Goal: Task Accomplishment & Management: Manage account settings

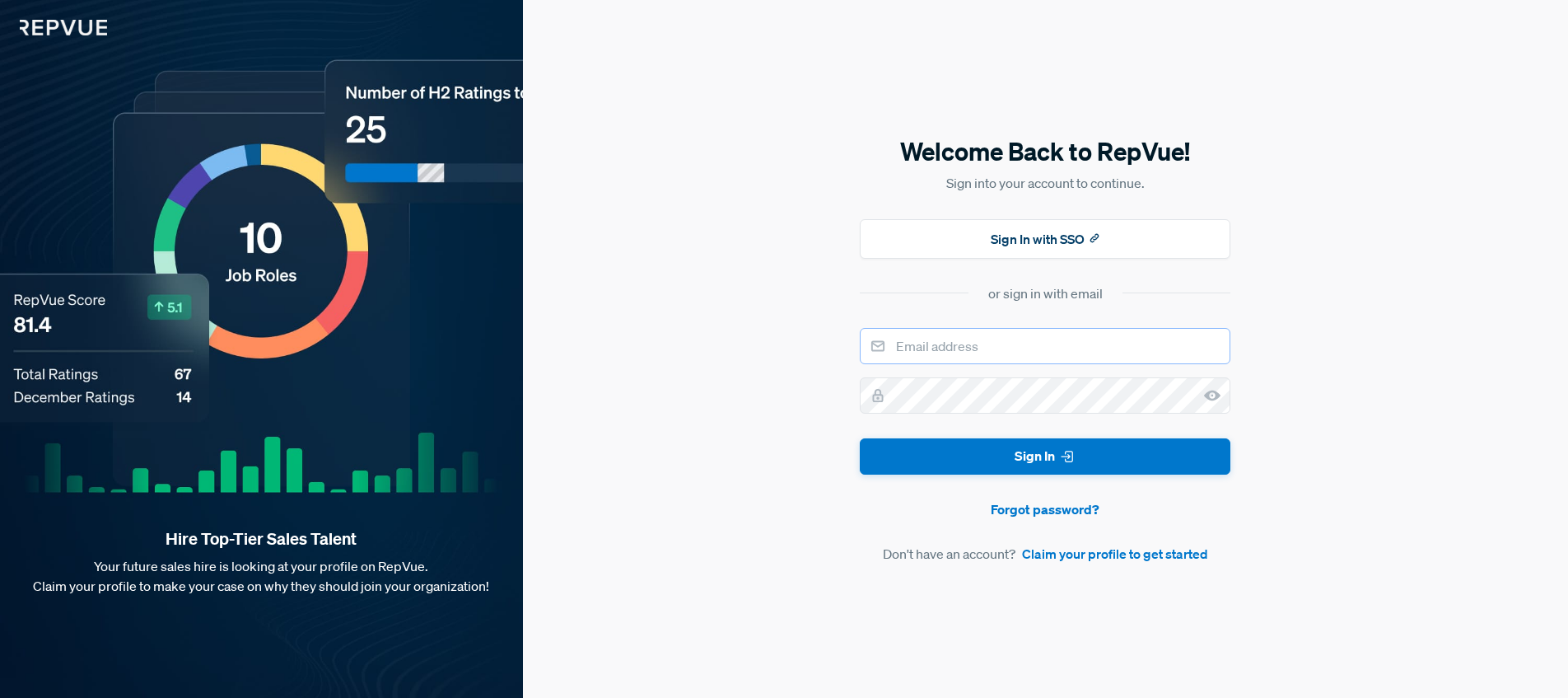
click at [946, 343] on input "email" at bounding box center [1045, 346] width 371 height 36
type input "[PERSON_NAME][EMAIL_ADDRESS][DOMAIN_NAME]"
click at [1215, 396] on use at bounding box center [1213, 395] width 16 height 11
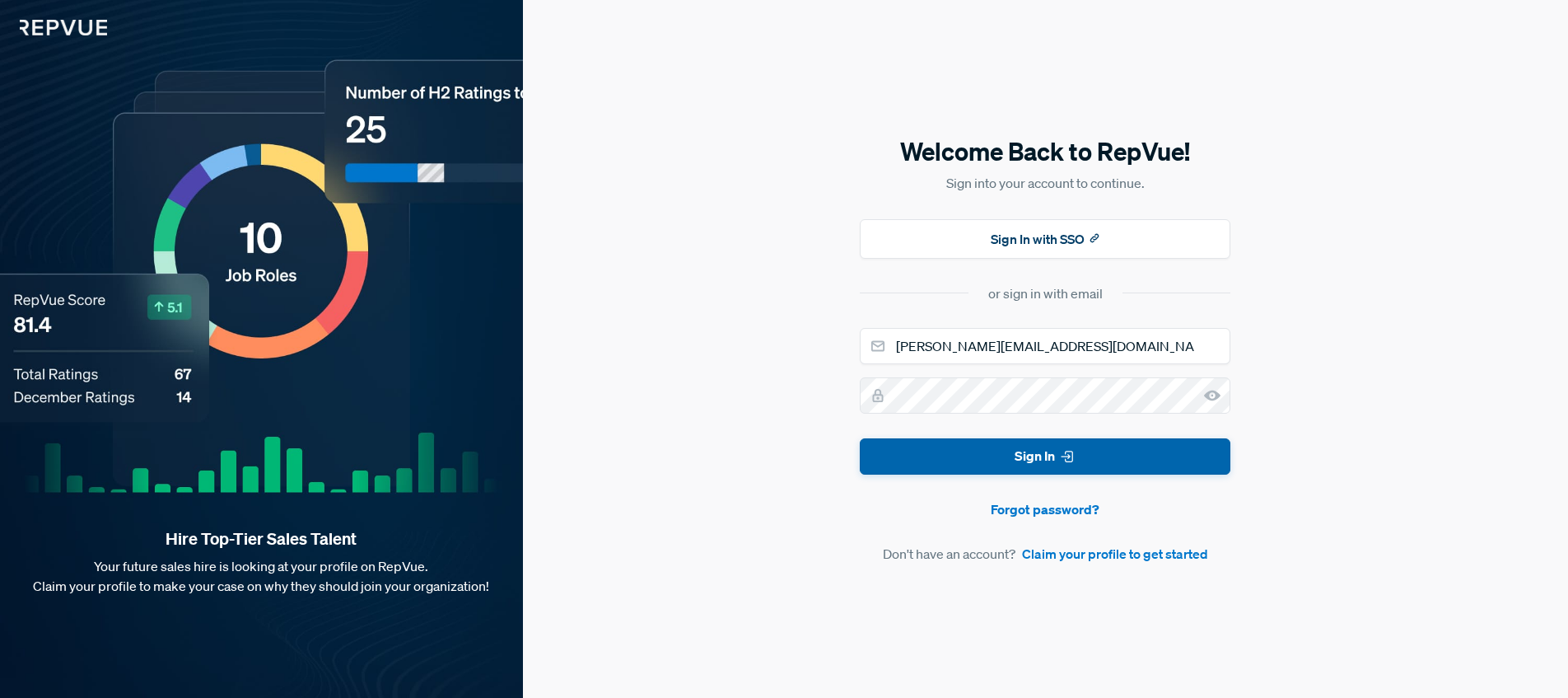
click at [1110, 445] on button "Sign In" at bounding box center [1045, 457] width 371 height 37
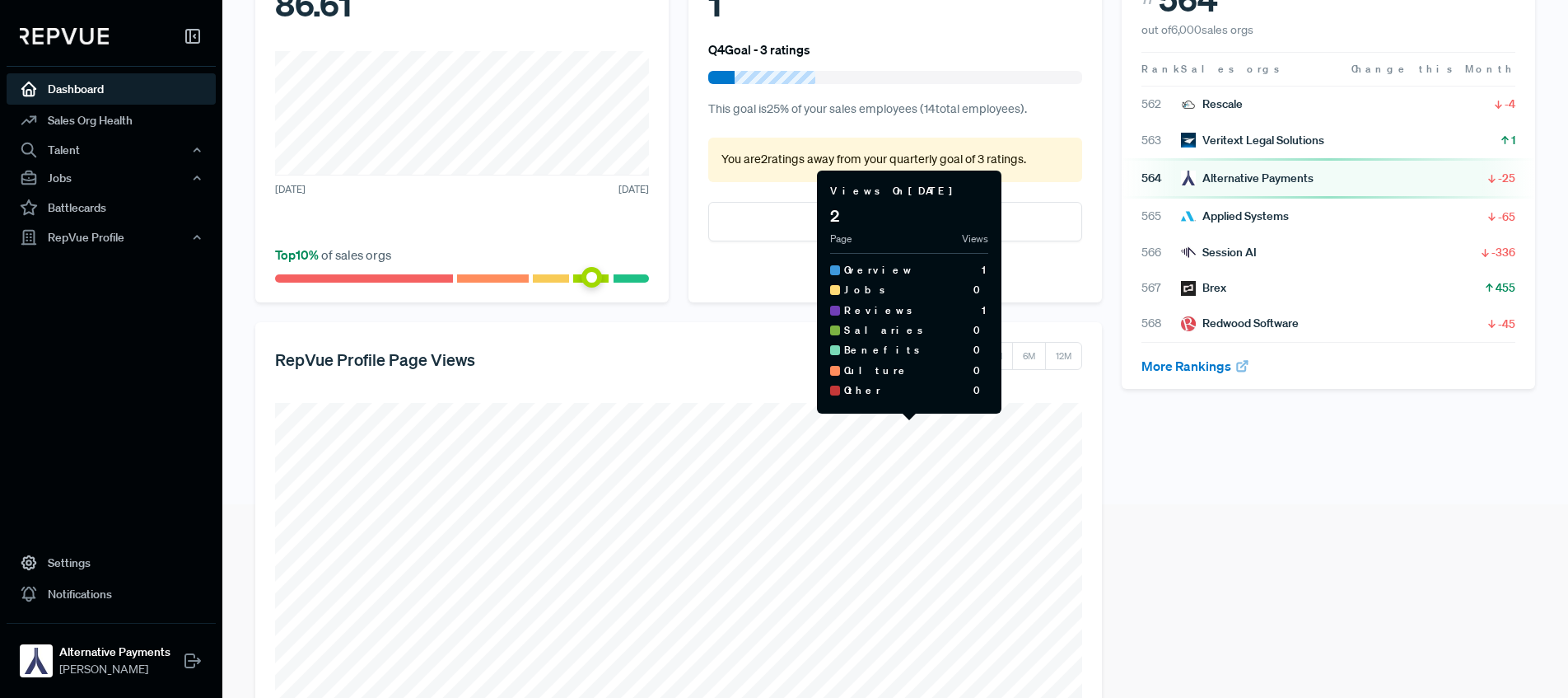
scroll to position [177, 0]
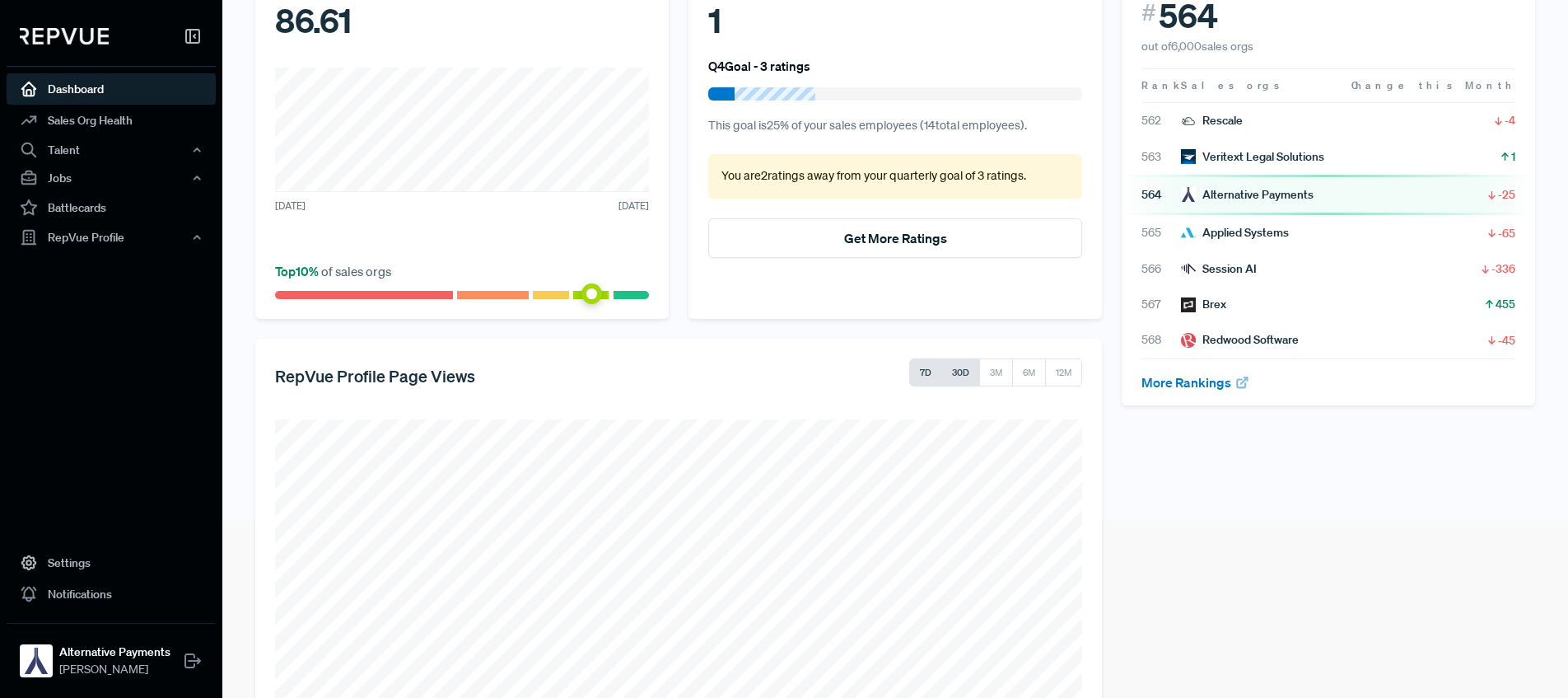
click at [959, 371] on button "30D" at bounding box center [960, 372] width 38 height 28
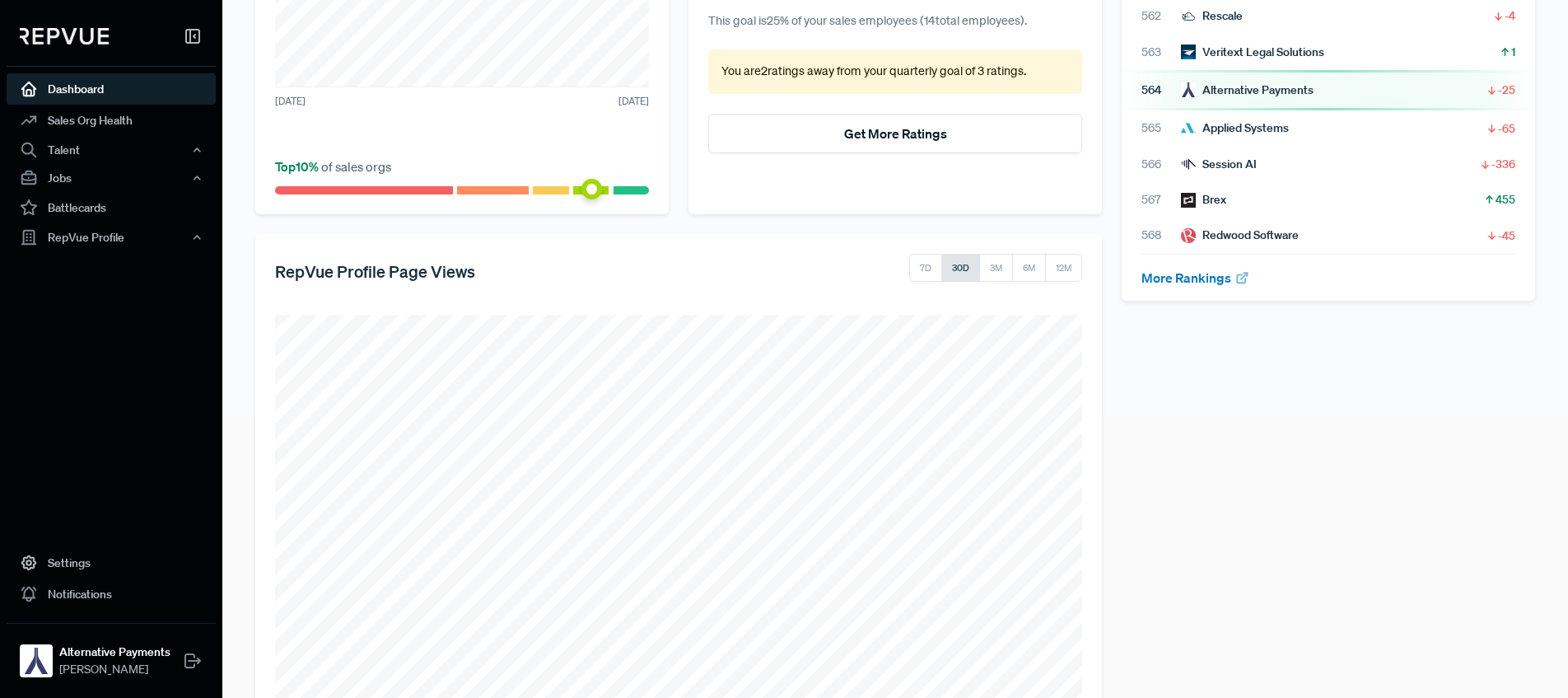
scroll to position [312, 0]
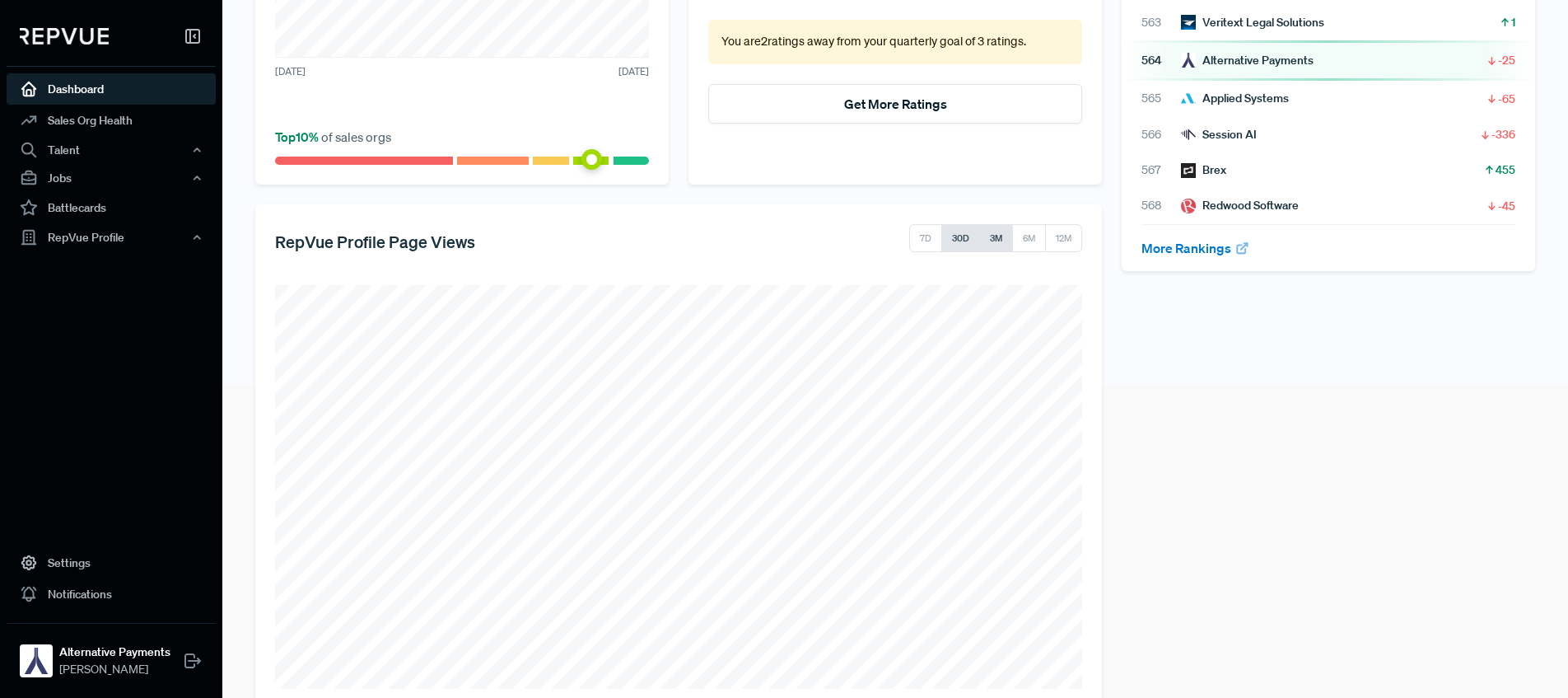
click at [998, 231] on button "3M" at bounding box center [996, 238] width 34 height 28
click at [1004, 239] on button "3M" at bounding box center [996, 238] width 34 height 28
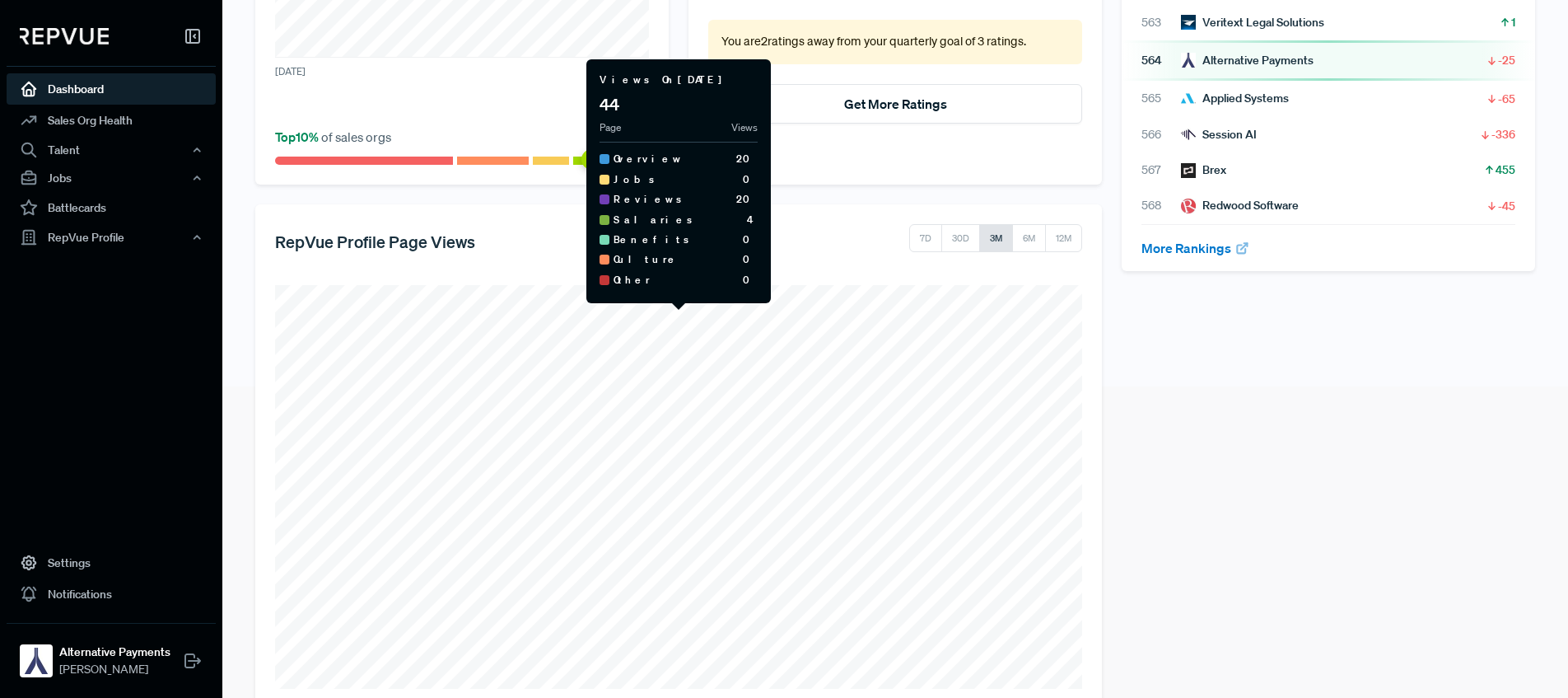
scroll to position [348, 0]
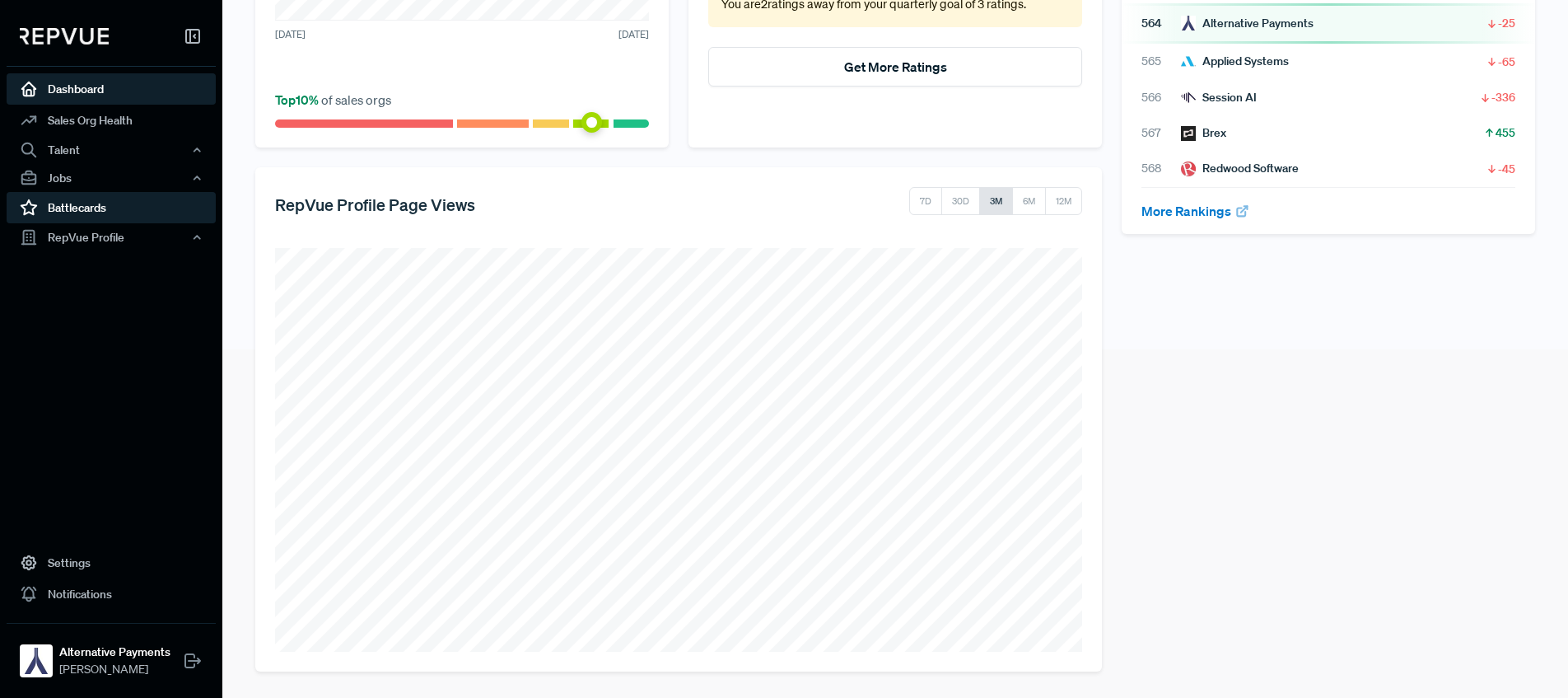
click at [66, 214] on link "Battlecards" at bounding box center [111, 208] width 210 height 31
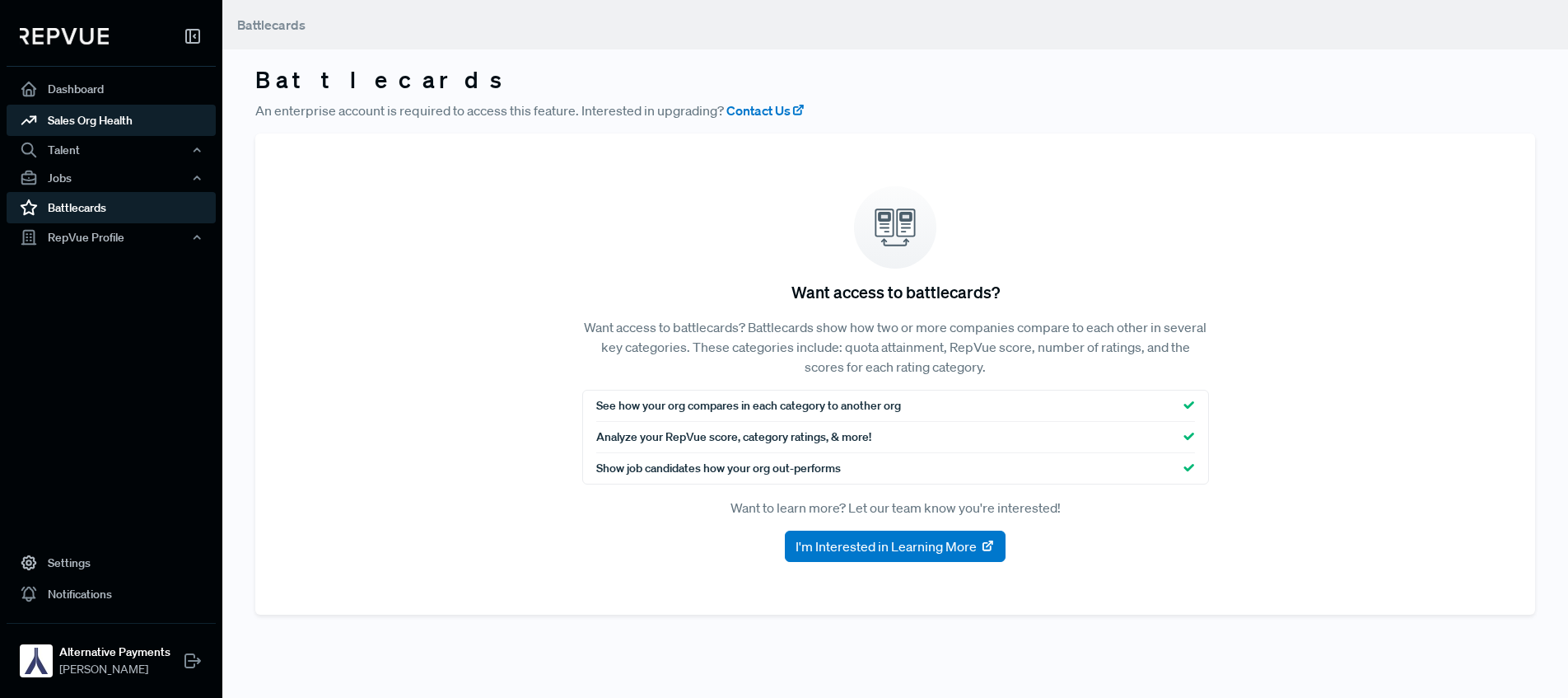
click at [112, 113] on link "Sales Org Health" at bounding box center [111, 120] width 210 height 31
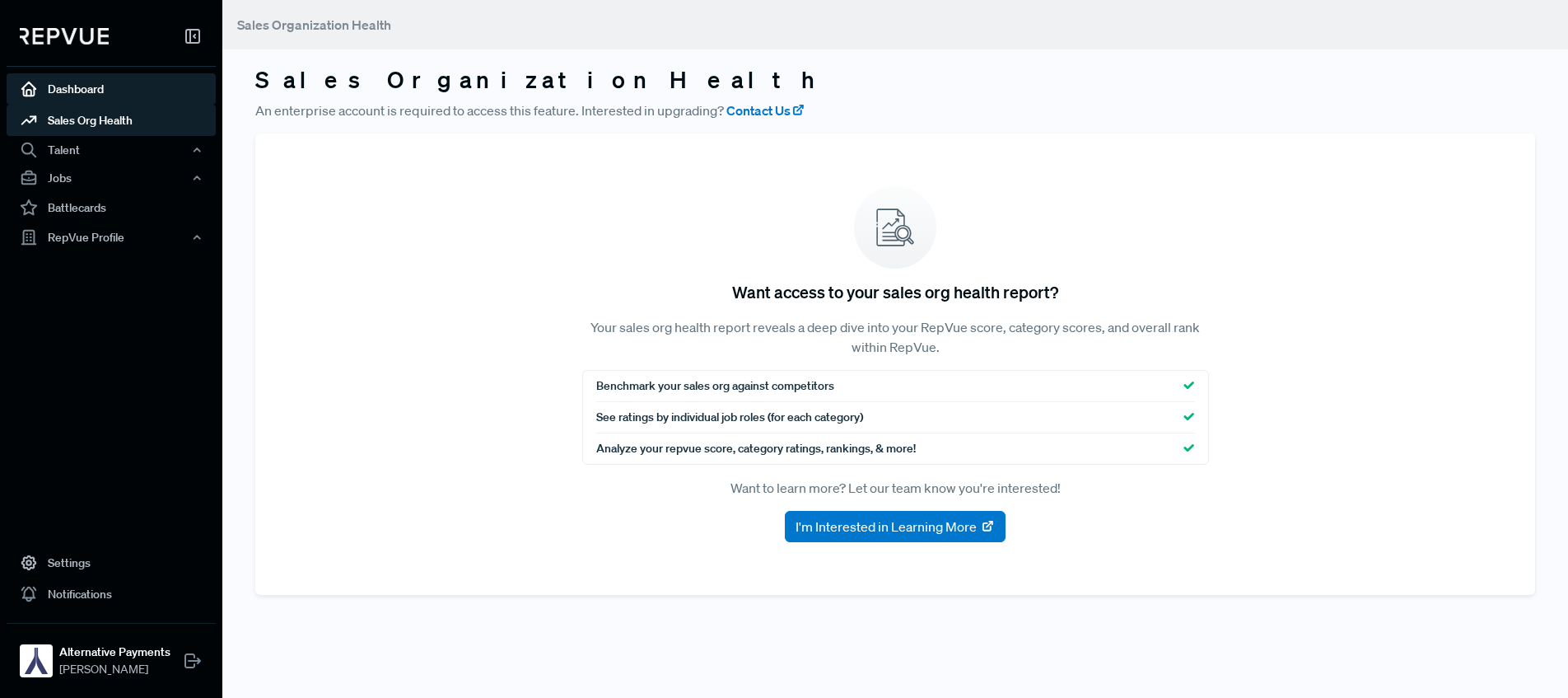
click at [112, 82] on link "Dashboard" at bounding box center [111, 88] width 210 height 31
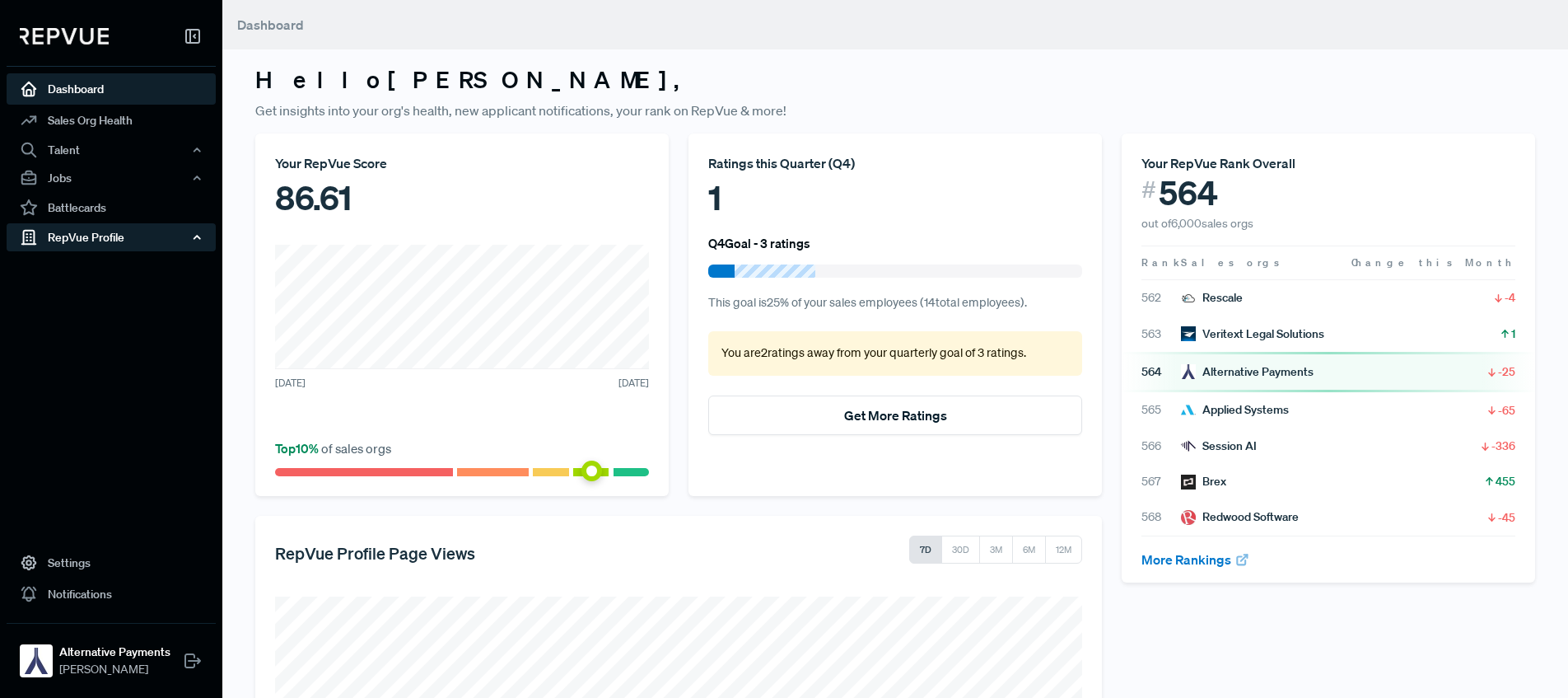
click at [88, 240] on div "RepVue Profile" at bounding box center [111, 237] width 210 height 28
click at [56, 266] on link "Profile Overview" at bounding box center [134, 276] width 210 height 42
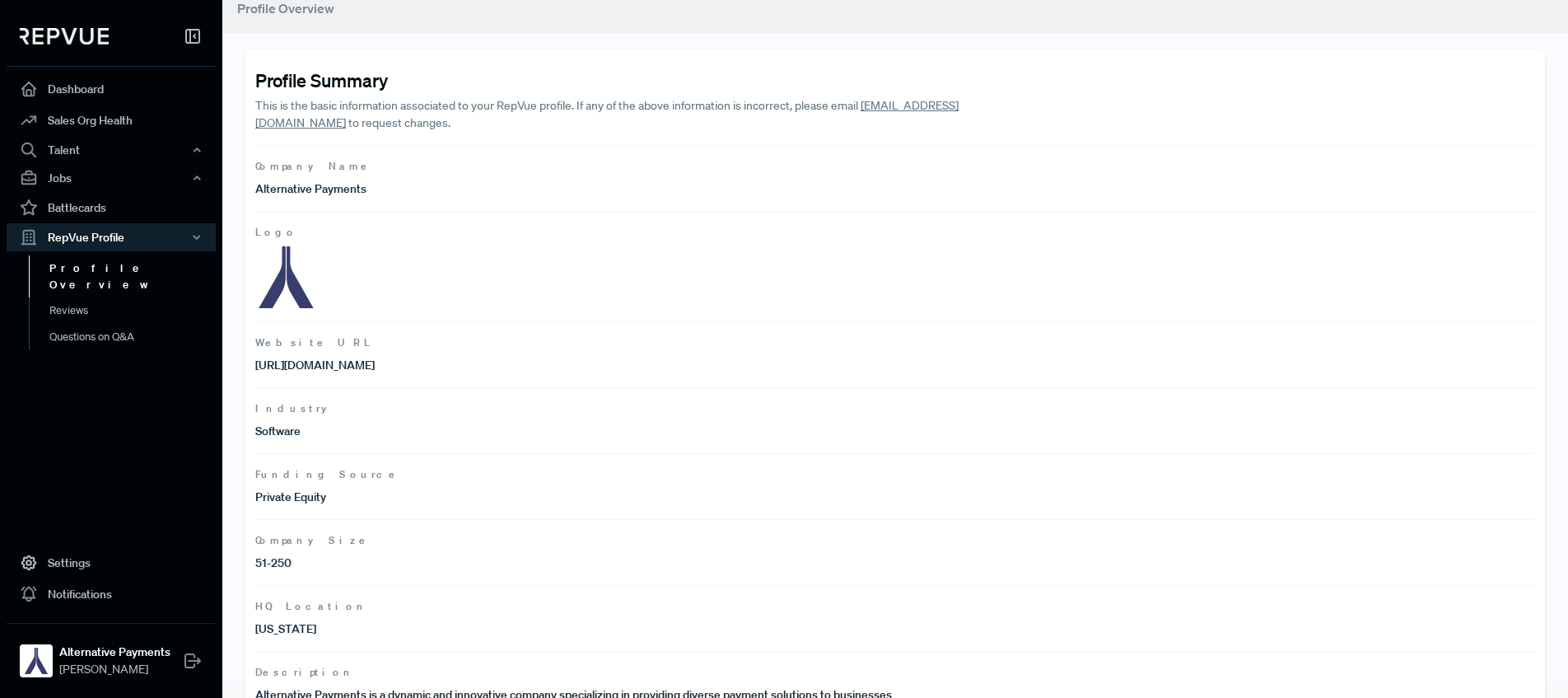
scroll to position [25, 0]
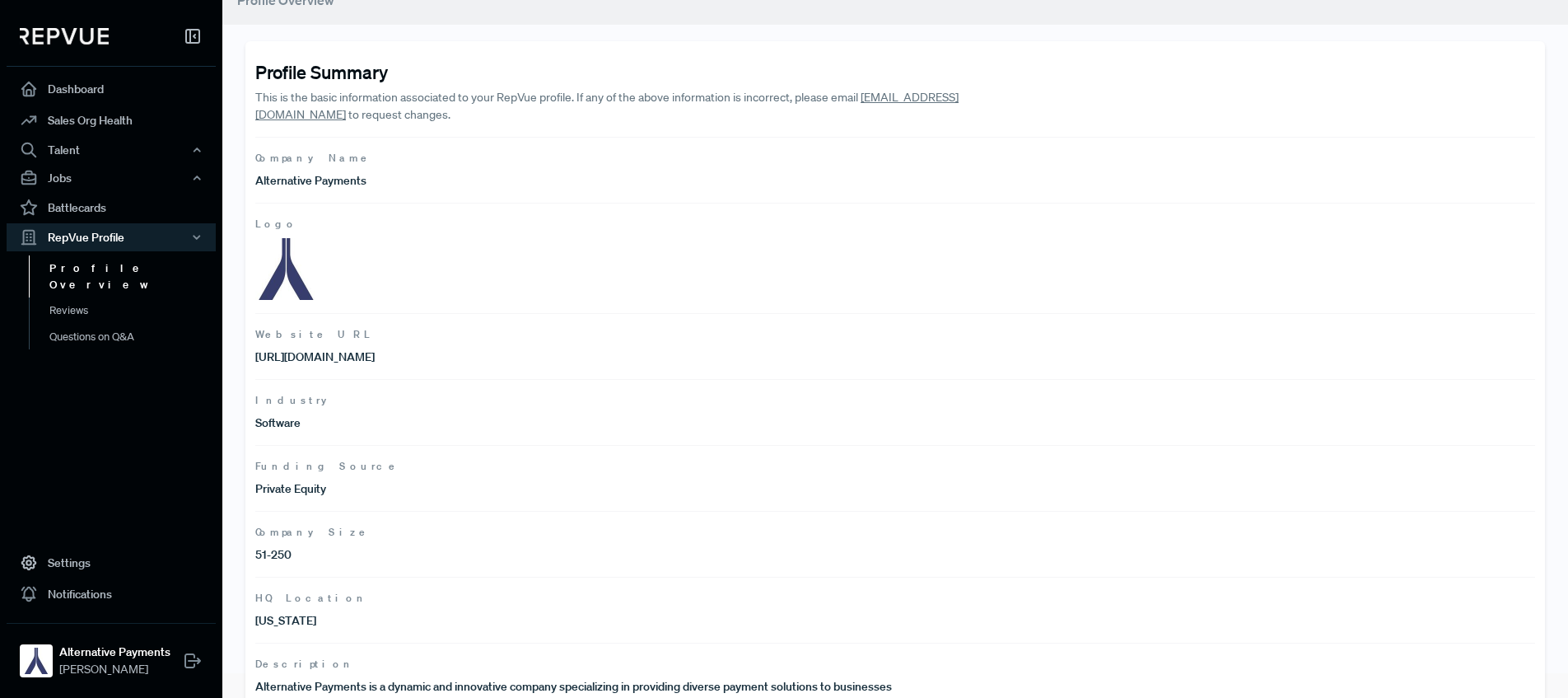
click at [365, 362] on p "[URL][DOMAIN_NAME]" at bounding box center [575, 356] width 641 height 17
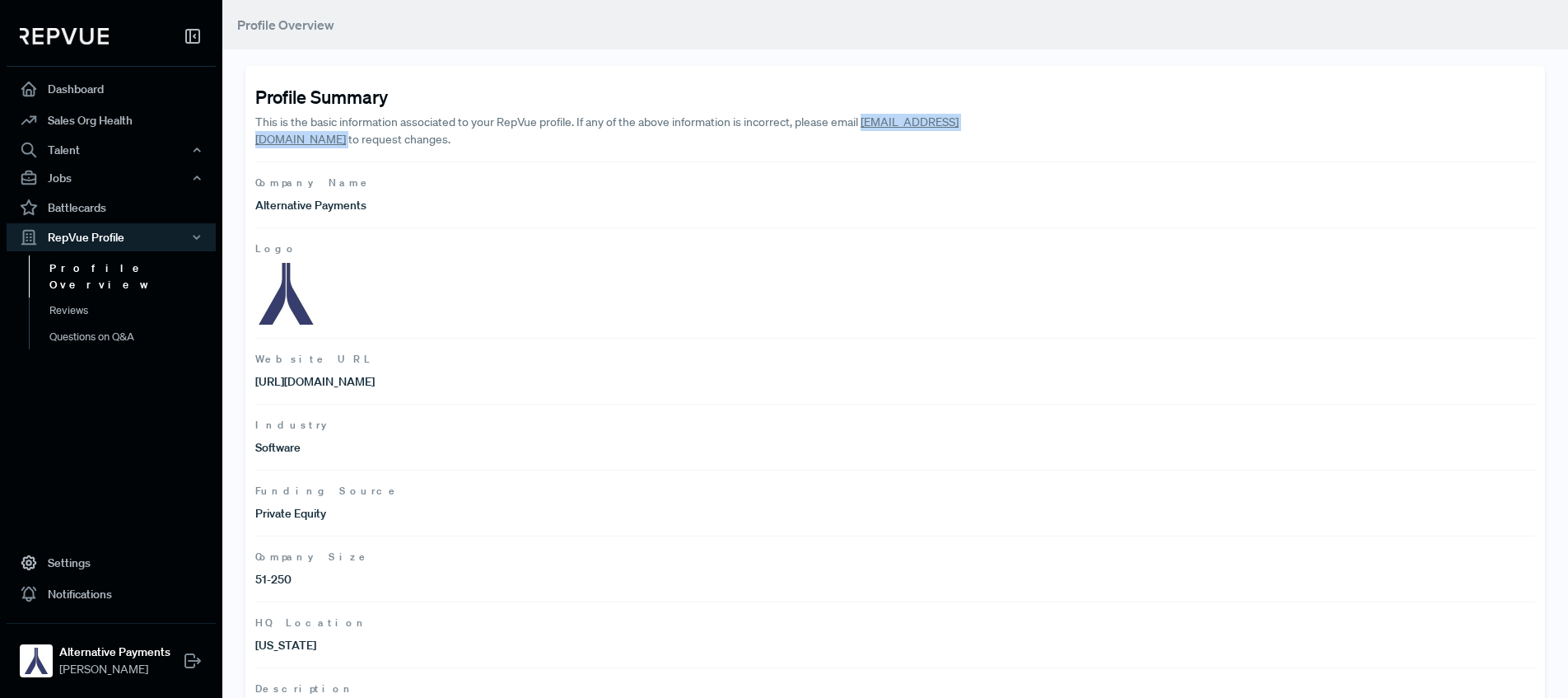
drag, startPoint x: 976, startPoint y: 123, endPoint x: 864, endPoint y: 123, distance: 112.0
click at [864, 123] on p "This is the basic information associated to your RepVue profile. If any of the …" at bounding box center [639, 131] width 768 height 35
copy p "[EMAIL_ADDRESS][DOMAIN_NAME]"
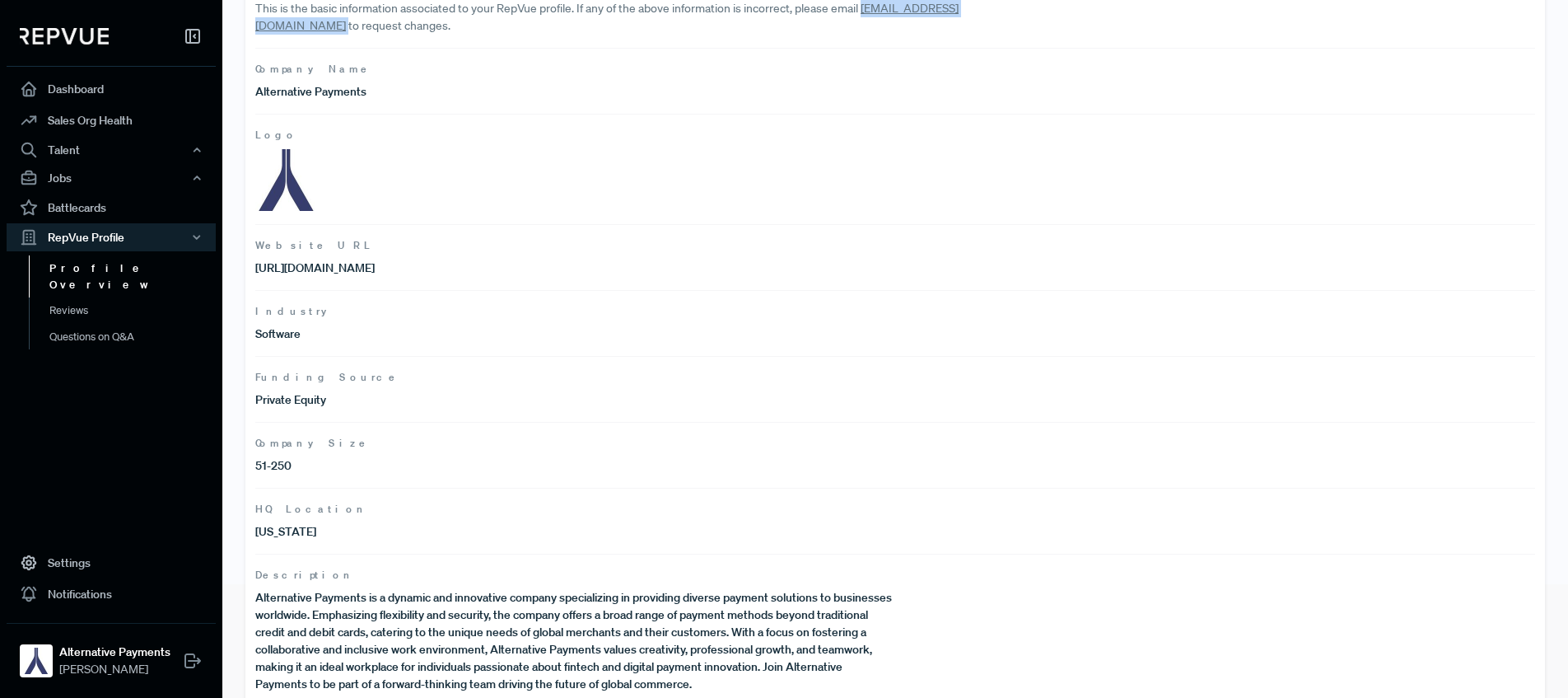
scroll to position [142, 0]
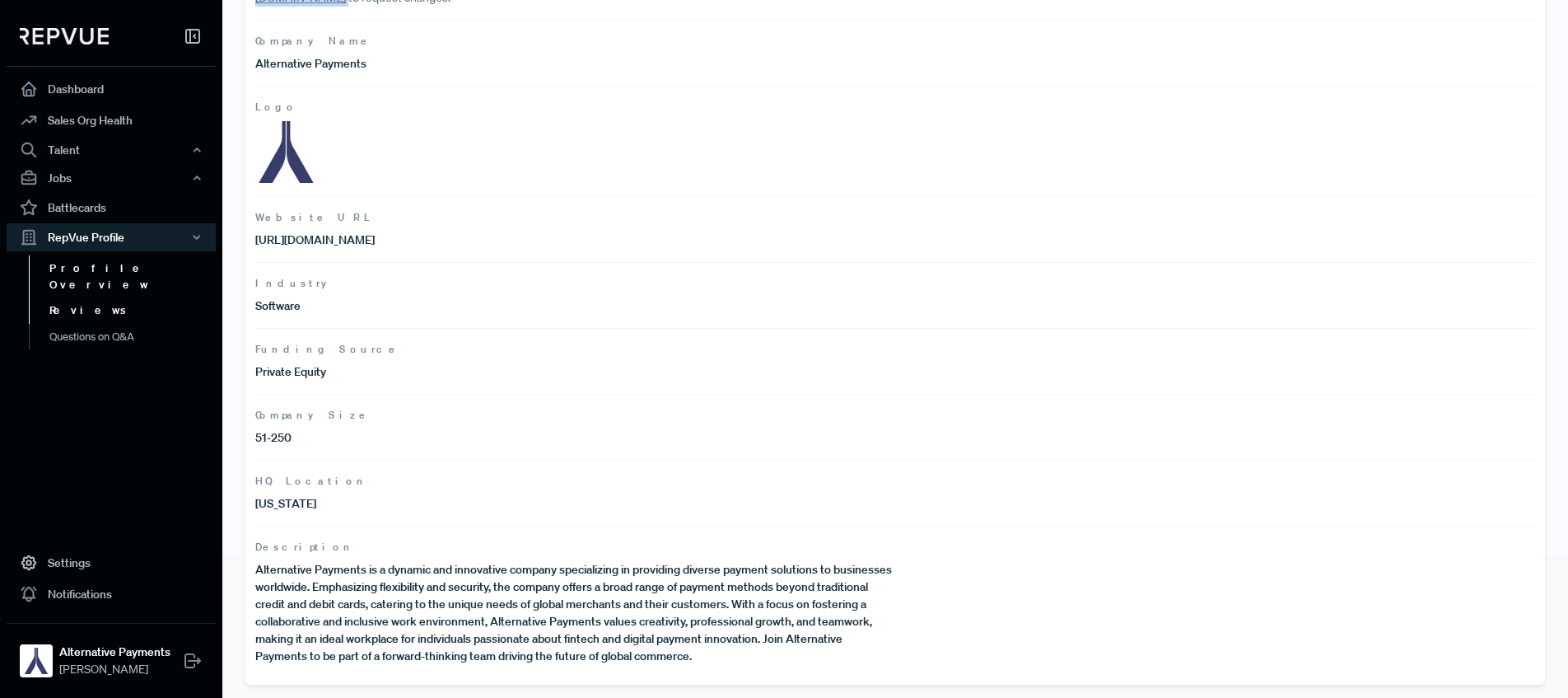
click at [75, 297] on link "Reviews" at bounding box center [134, 310] width 210 height 26
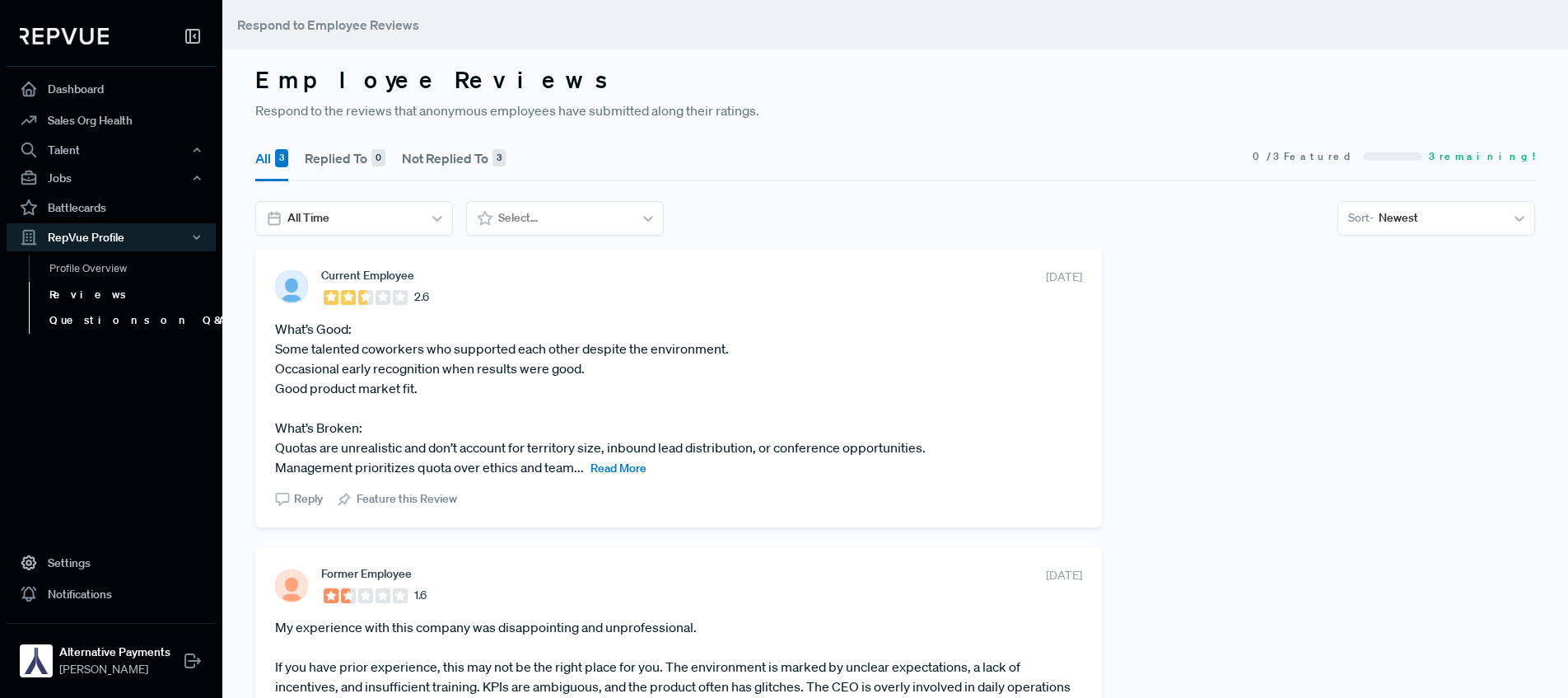
click at [98, 320] on link "Questions on Q&A" at bounding box center [134, 320] width 210 height 26
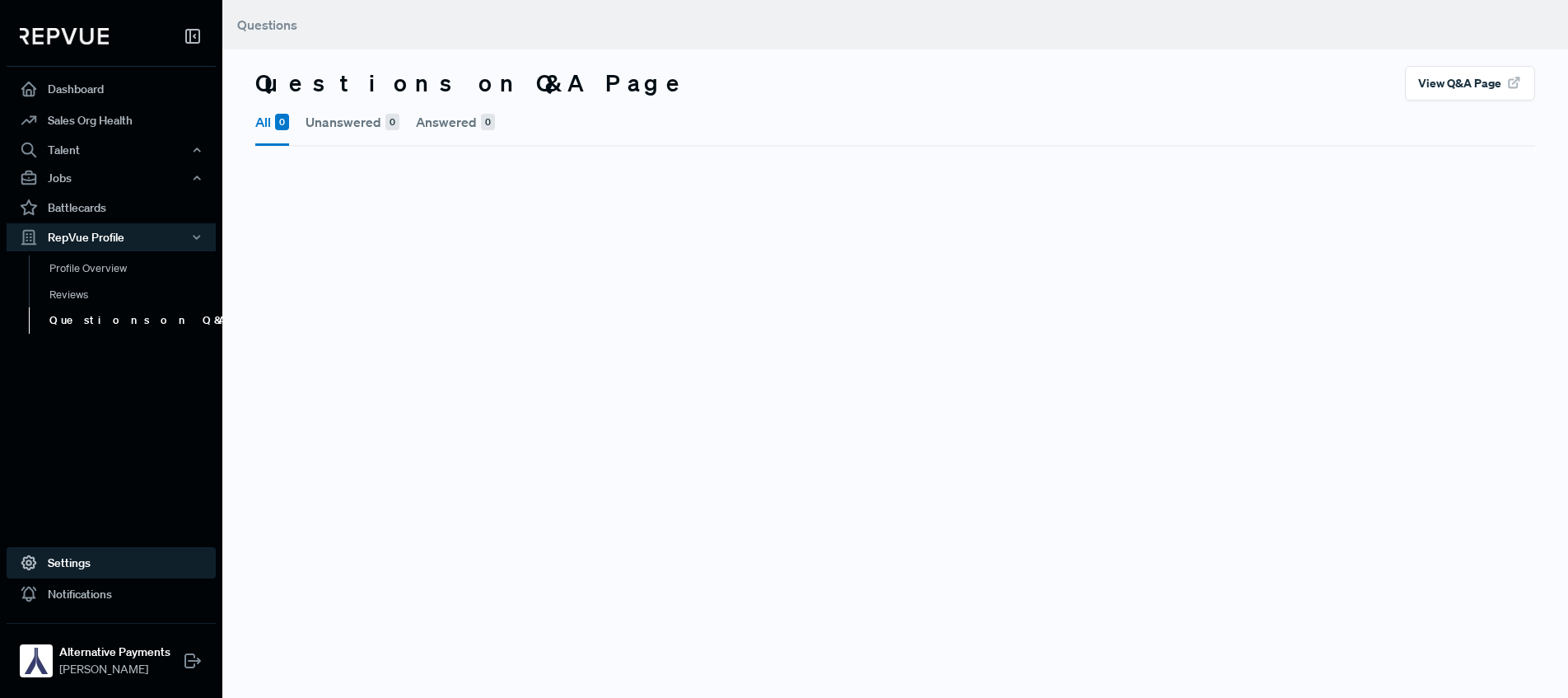
click at [63, 570] on link "Settings" at bounding box center [111, 562] width 210 height 31
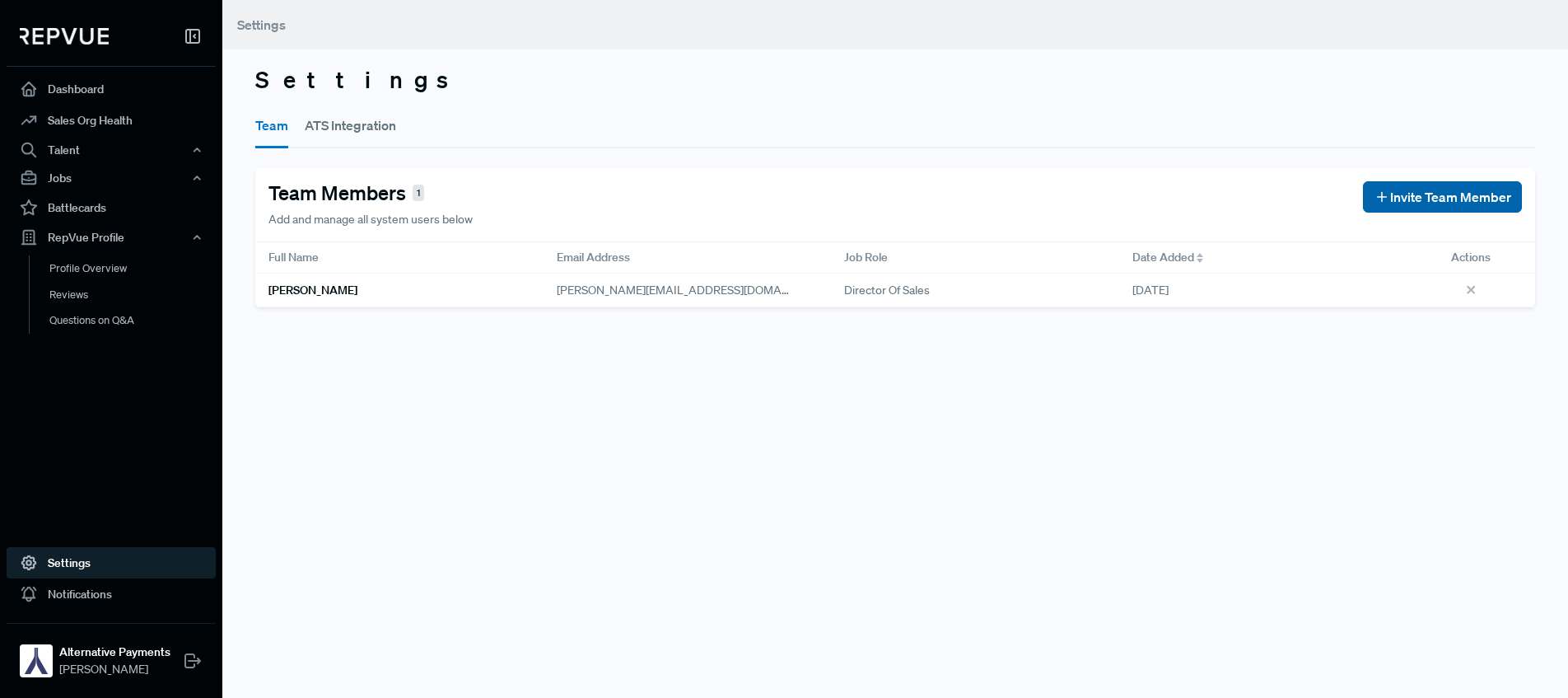
click at [1414, 183] on button "Invite Team Member" at bounding box center [1442, 197] width 159 height 31
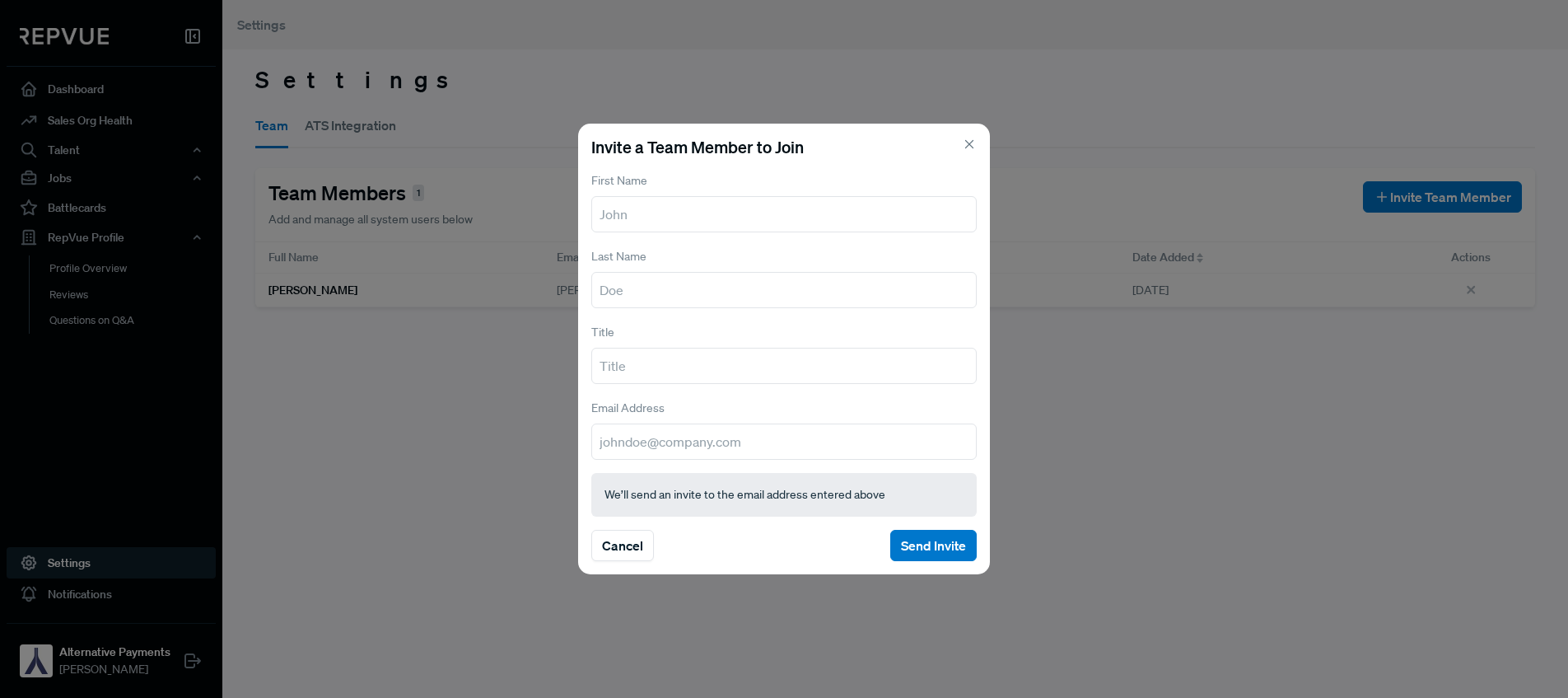
click at [712, 215] on input "text" at bounding box center [784, 214] width 385 height 36
click at [691, 215] on input "text" at bounding box center [784, 214] width 385 height 36
type input "Kayla"
type input "[PERSON_NAME]"
paste input "Talent Acquisition Specialist"
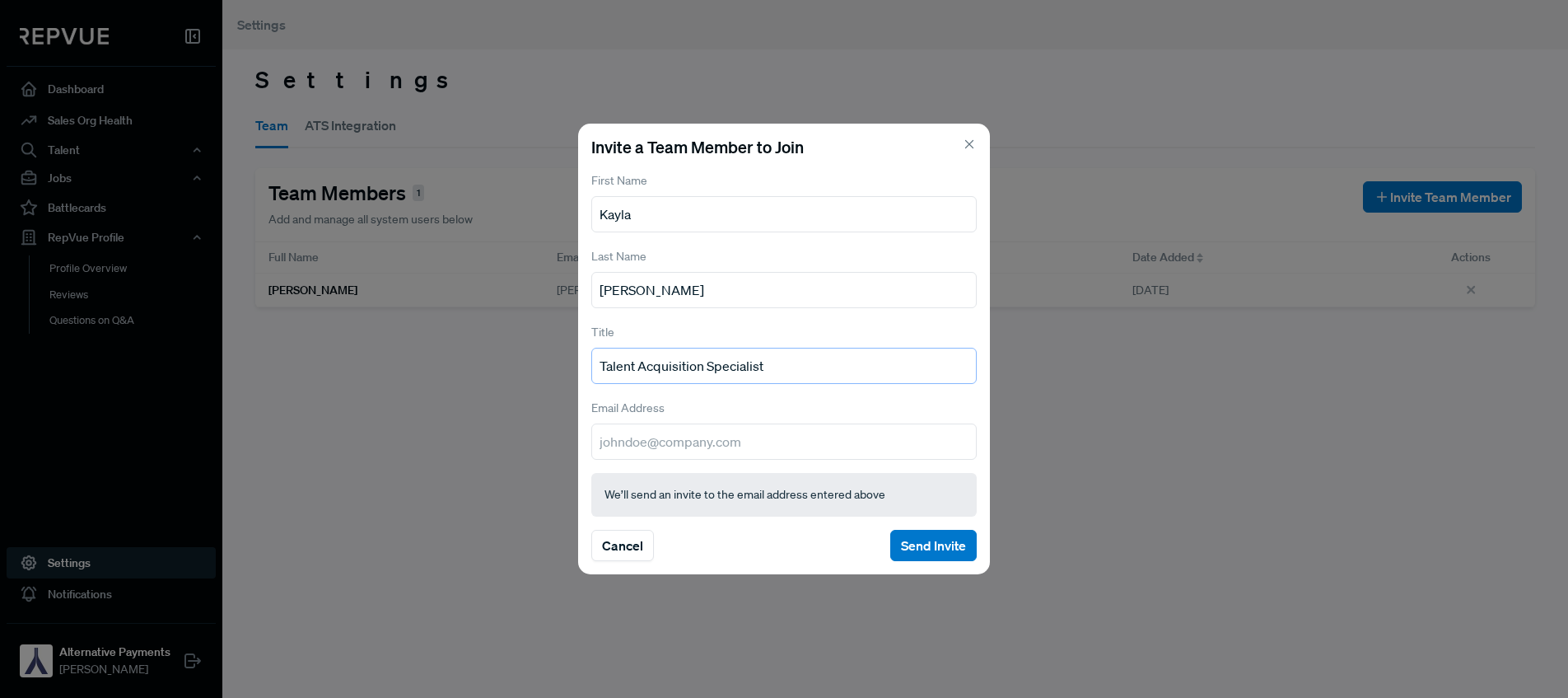
type input "Talent Acquisition Specialist"
click at [650, 443] on input "email" at bounding box center [784, 442] width 385 height 36
type input "[EMAIL_ADDRESS][DOMAIN_NAME]"
click at [908, 548] on button "Send Invite" at bounding box center [933, 545] width 87 height 31
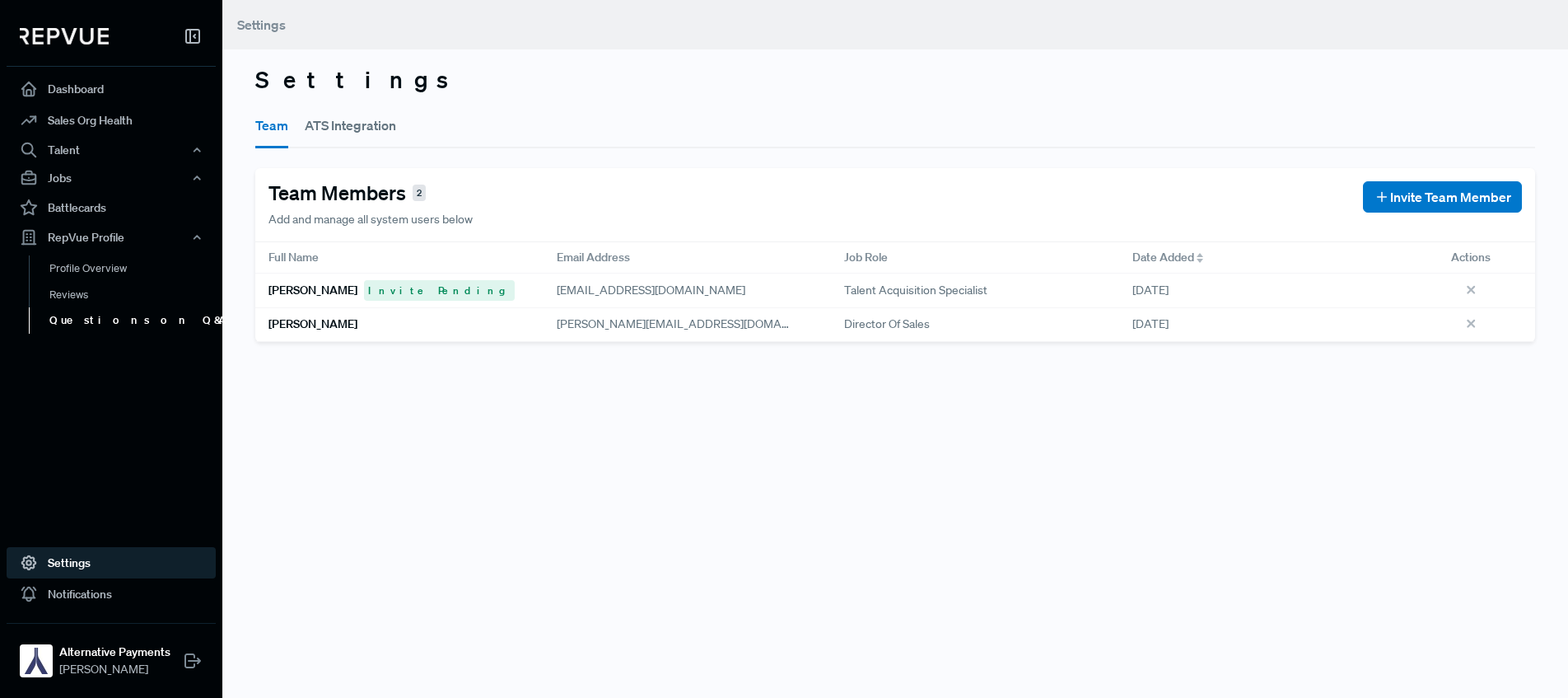
click at [90, 312] on link "Questions on Q&A" at bounding box center [134, 320] width 210 height 26
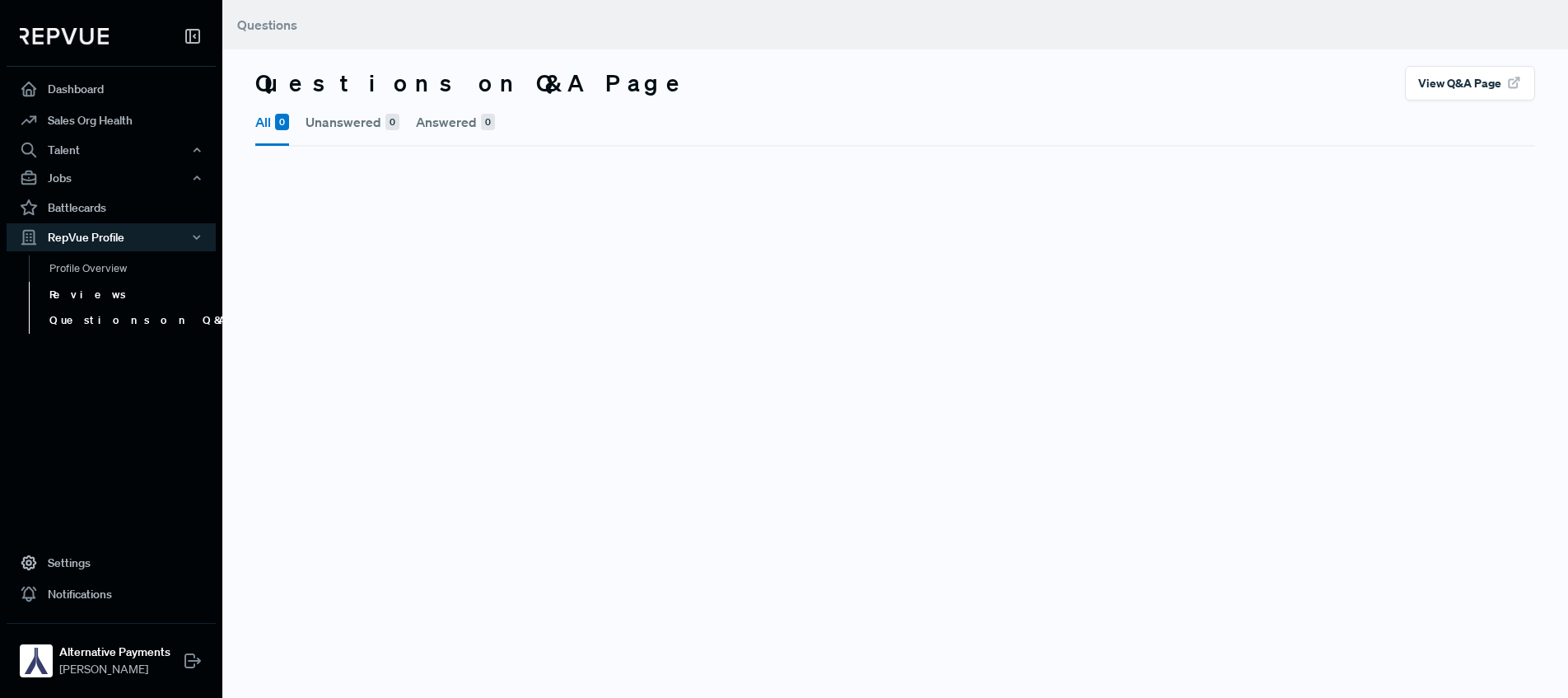
click at [81, 297] on link "Reviews" at bounding box center [134, 294] width 210 height 26
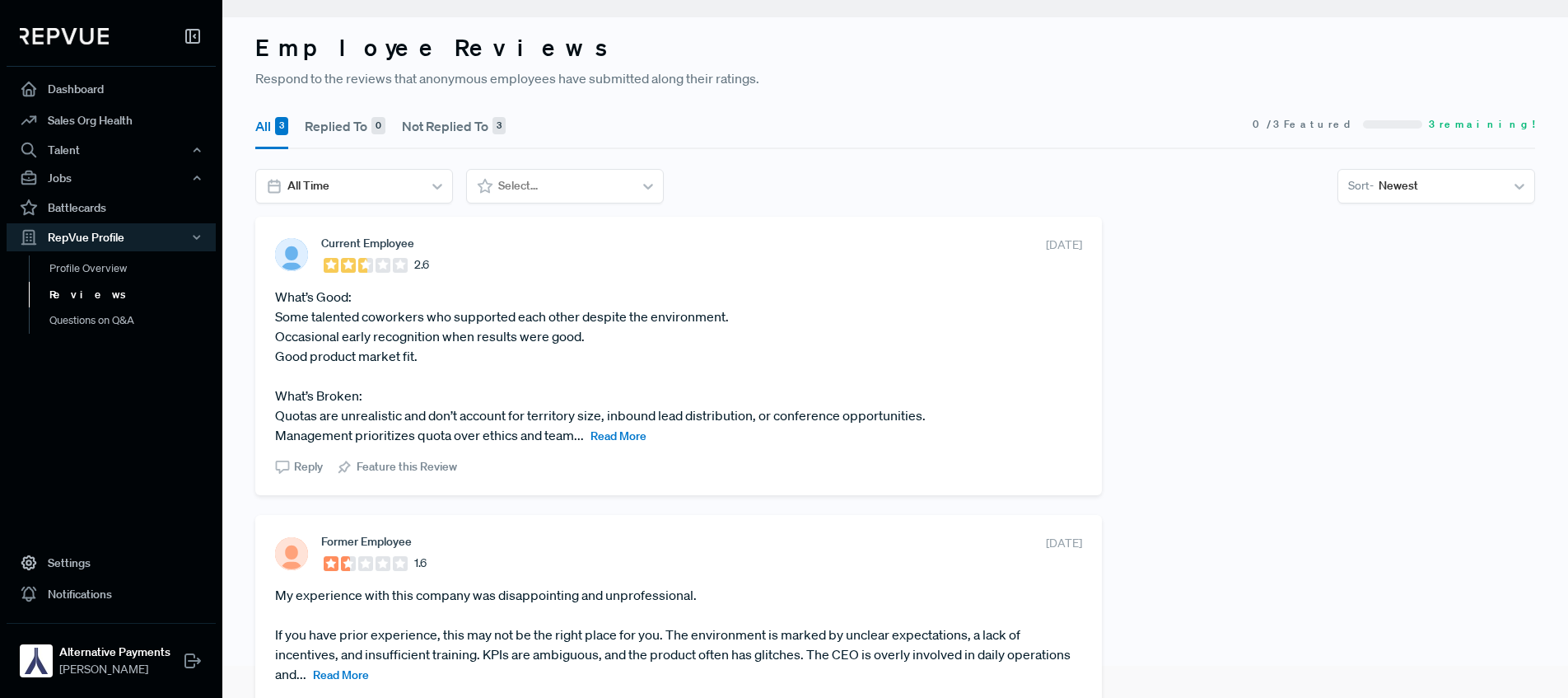
scroll to position [38, 0]
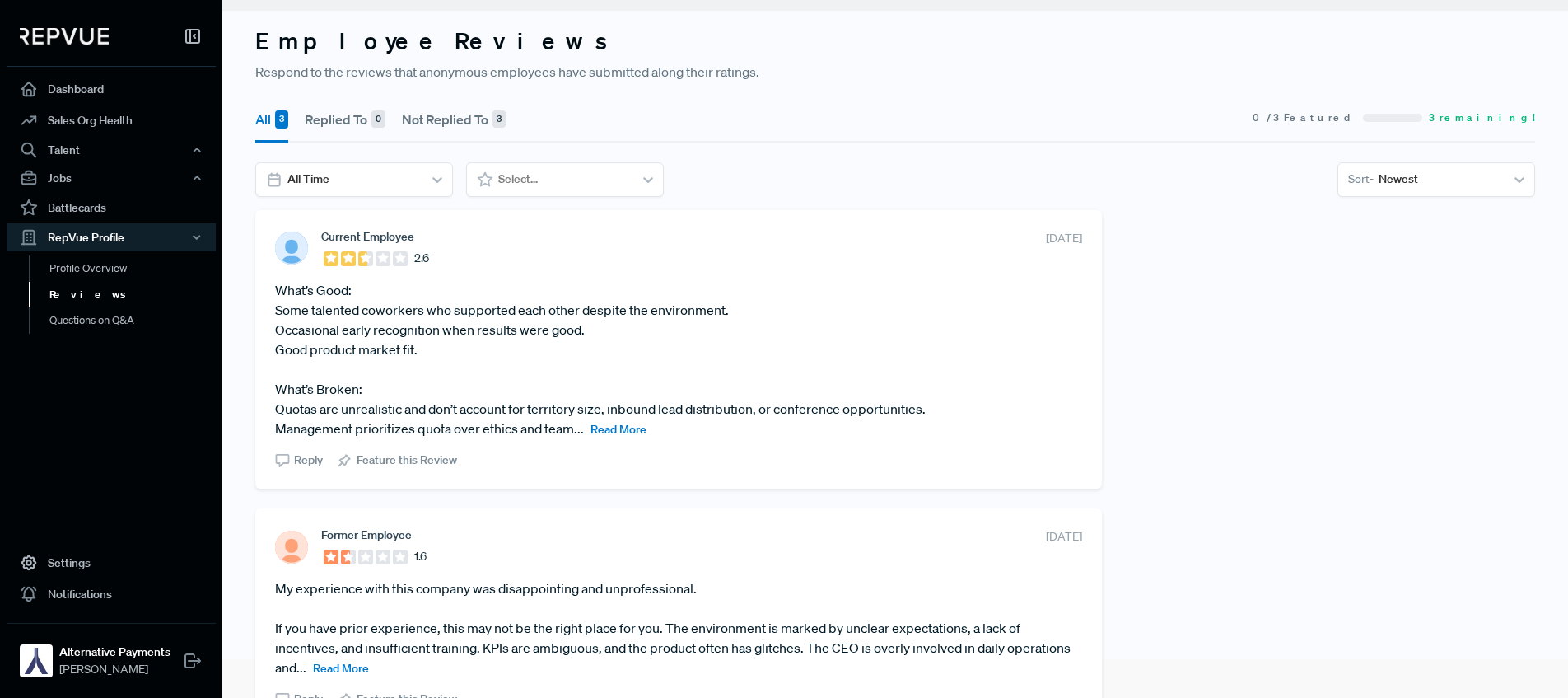
click at [611, 431] on span "Read More" at bounding box center [618, 429] width 56 height 15
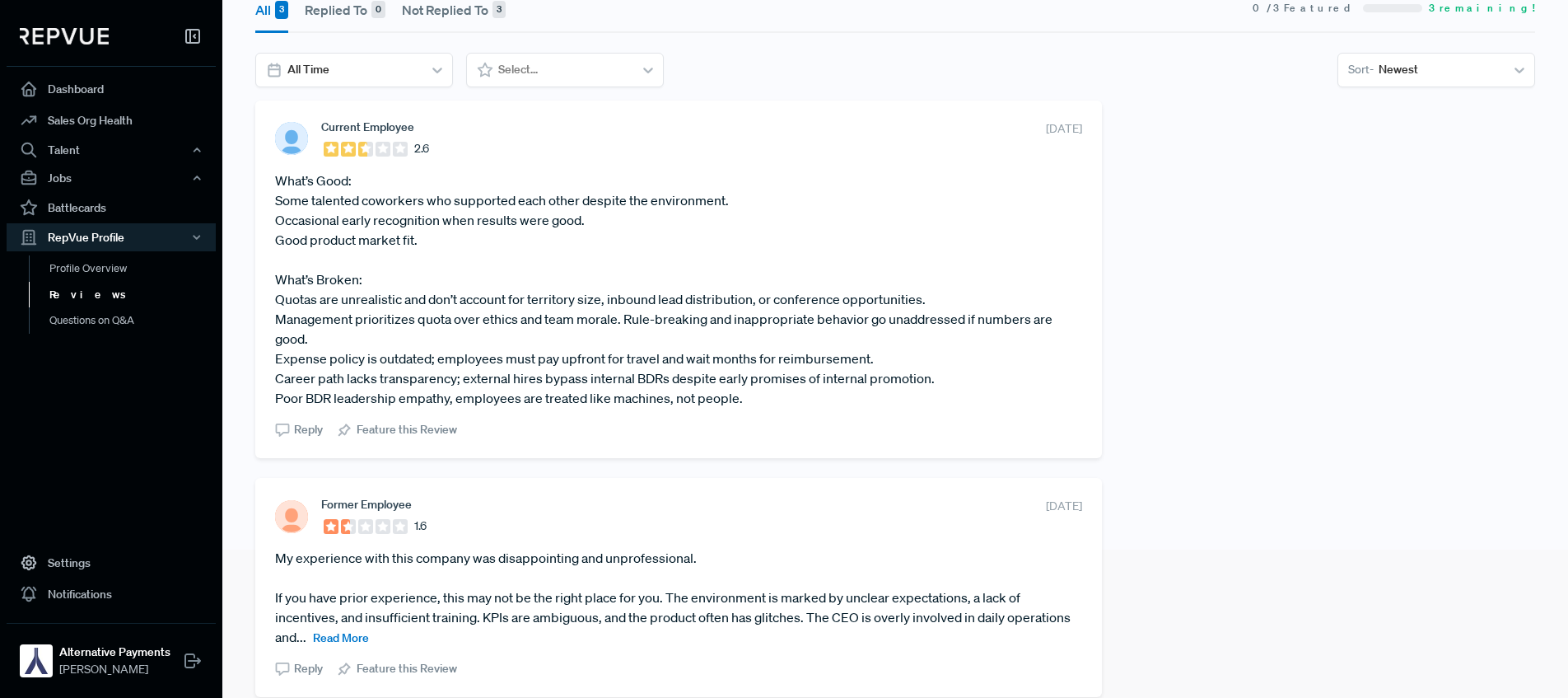
scroll to position [0, 0]
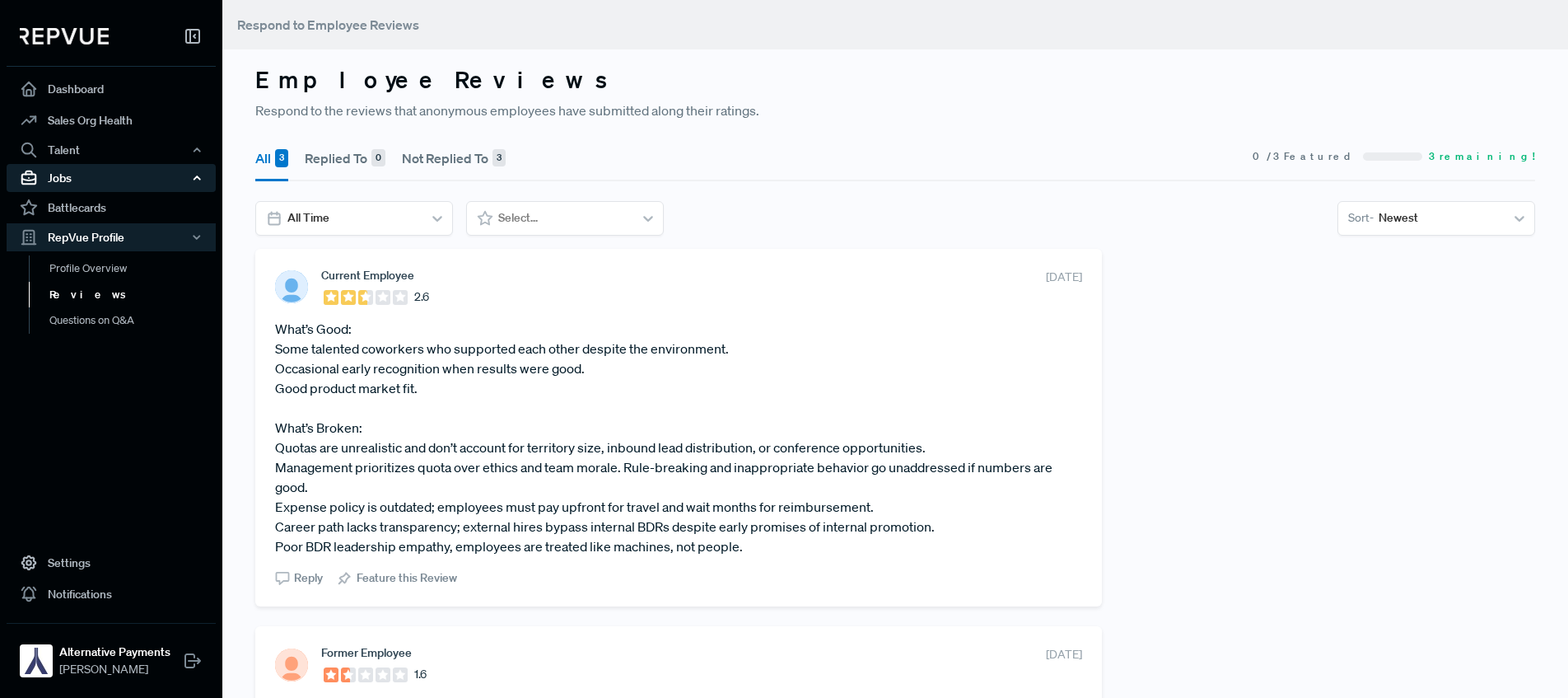
click at [116, 178] on div "Jobs" at bounding box center [111, 178] width 210 height 28
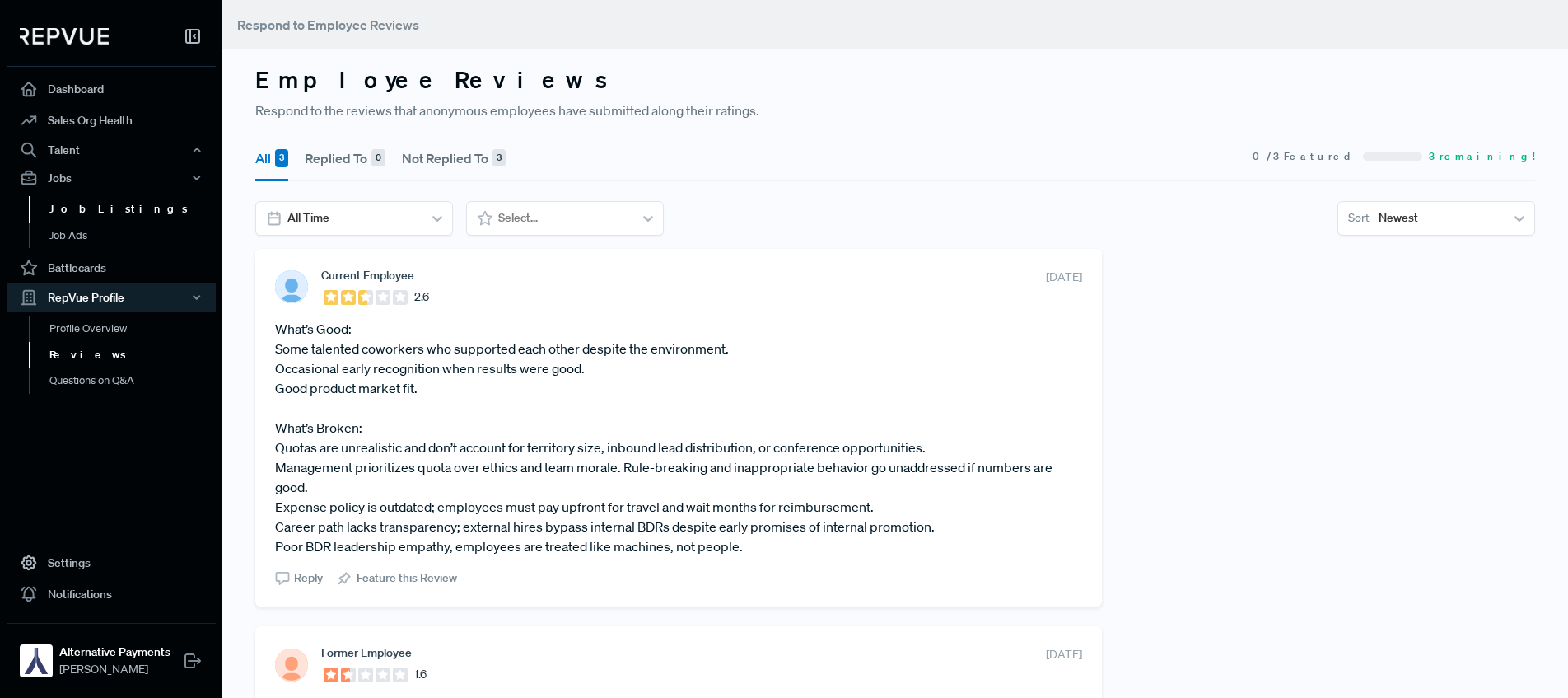
click at [83, 208] on link "Job Listings" at bounding box center [134, 209] width 210 height 26
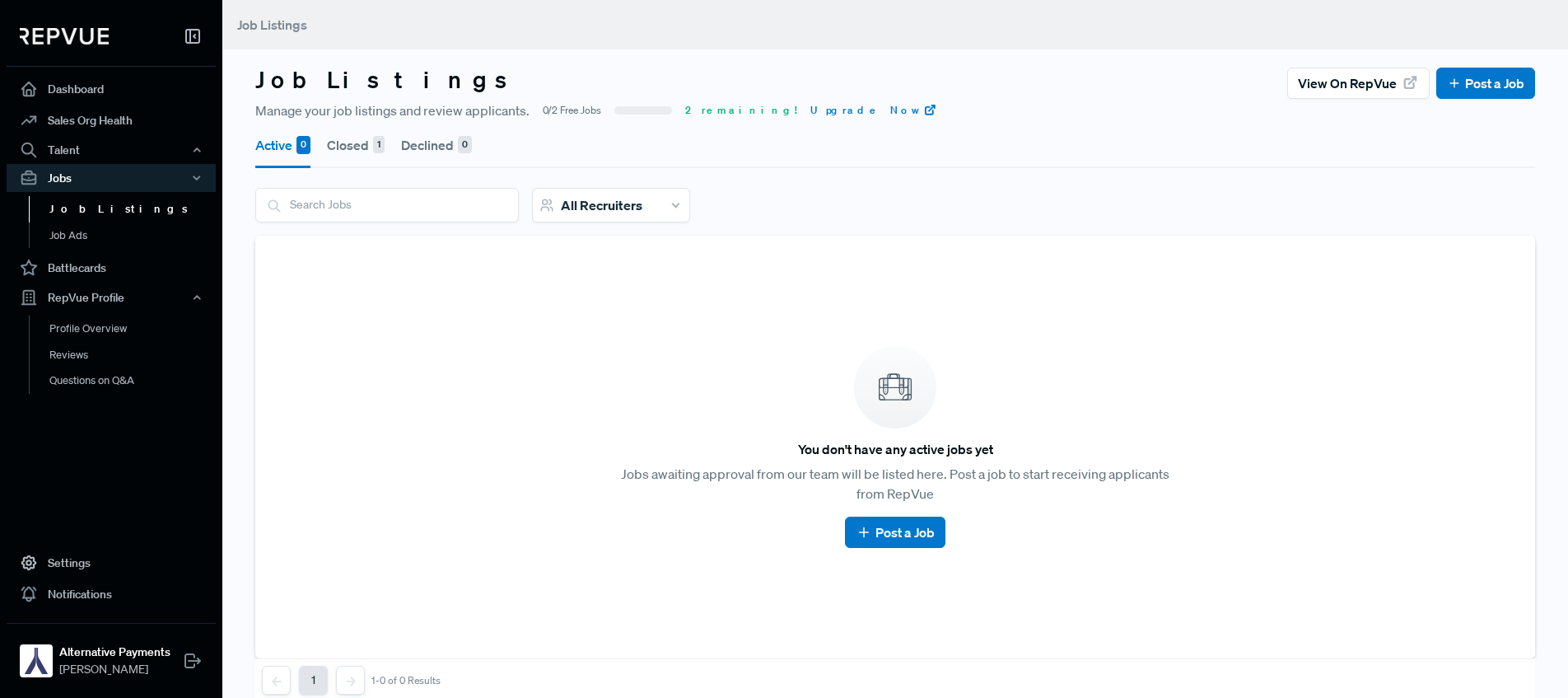
click at [345, 148] on button "Closed 1" at bounding box center [355, 145] width 57 height 46
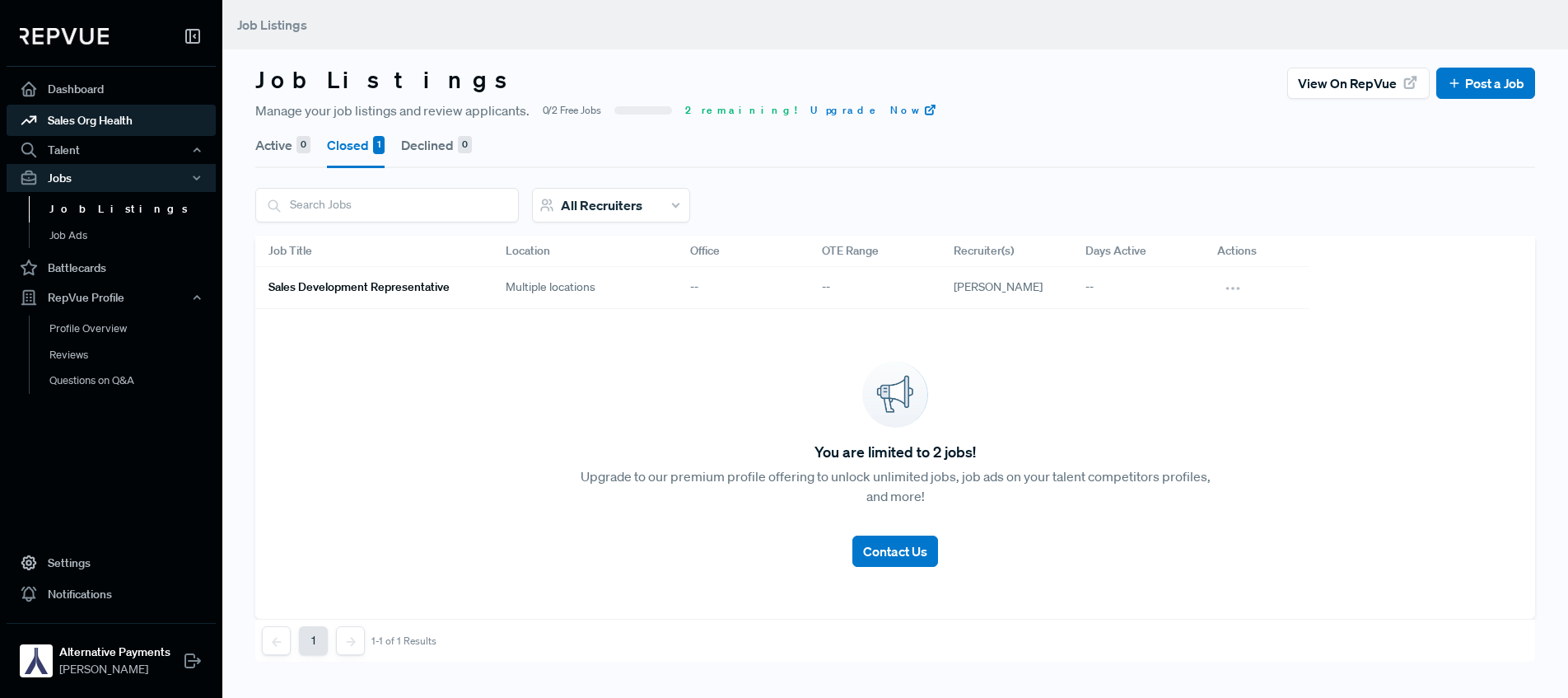
click at [128, 114] on link "Sales Org Health" at bounding box center [111, 120] width 210 height 31
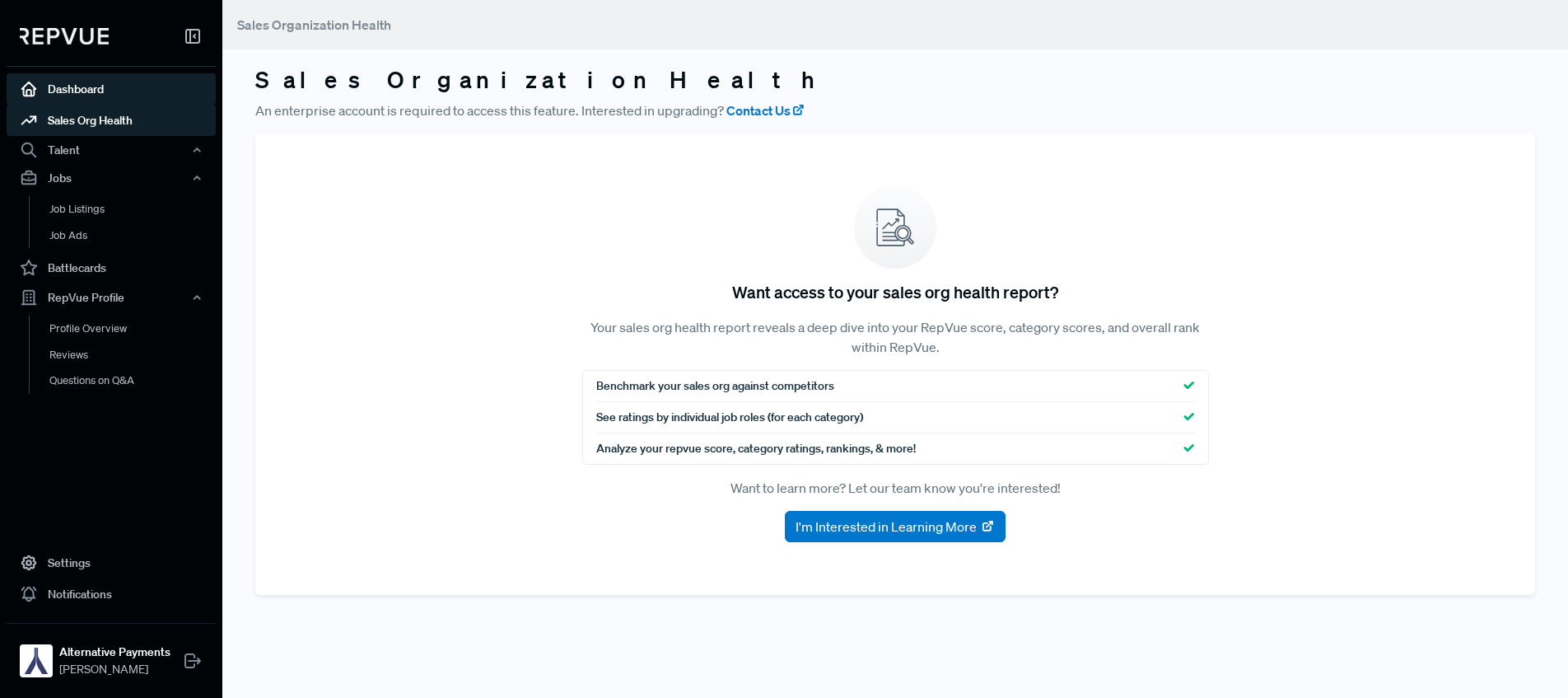
click at [86, 86] on link "Dashboard" at bounding box center [111, 88] width 210 height 31
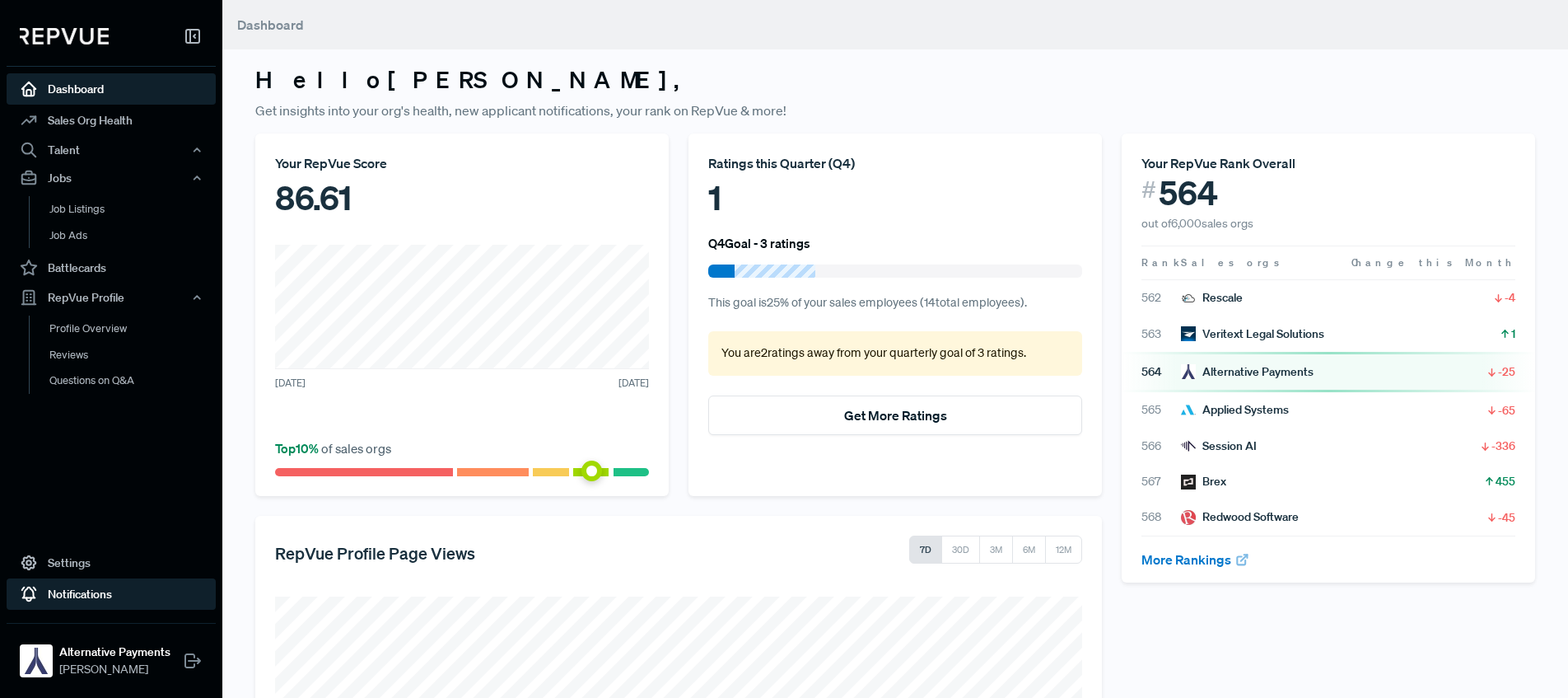
click at [76, 590] on link "Notifications" at bounding box center [111, 594] width 210 height 31
